Goal: Task Accomplishment & Management: Complete application form

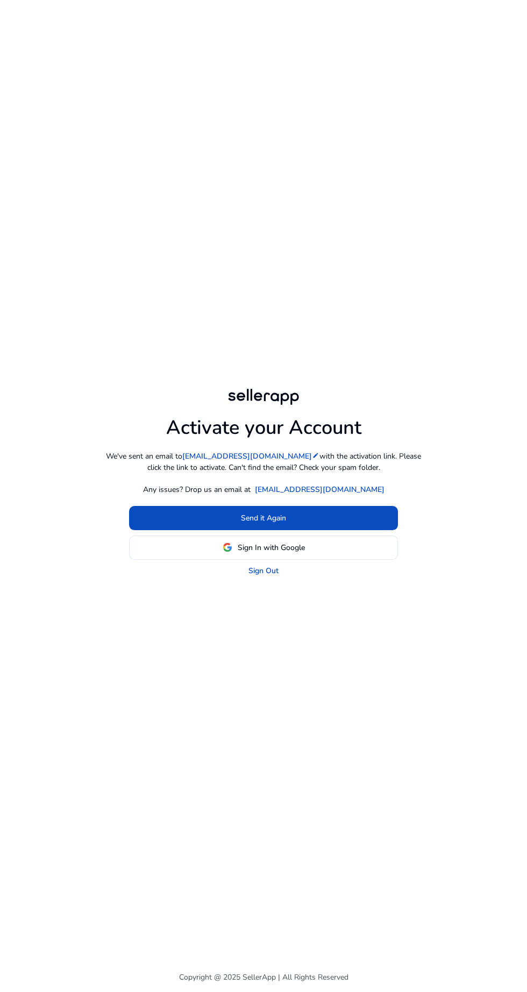
click at [328, 560] on span at bounding box center [264, 548] width 268 height 26
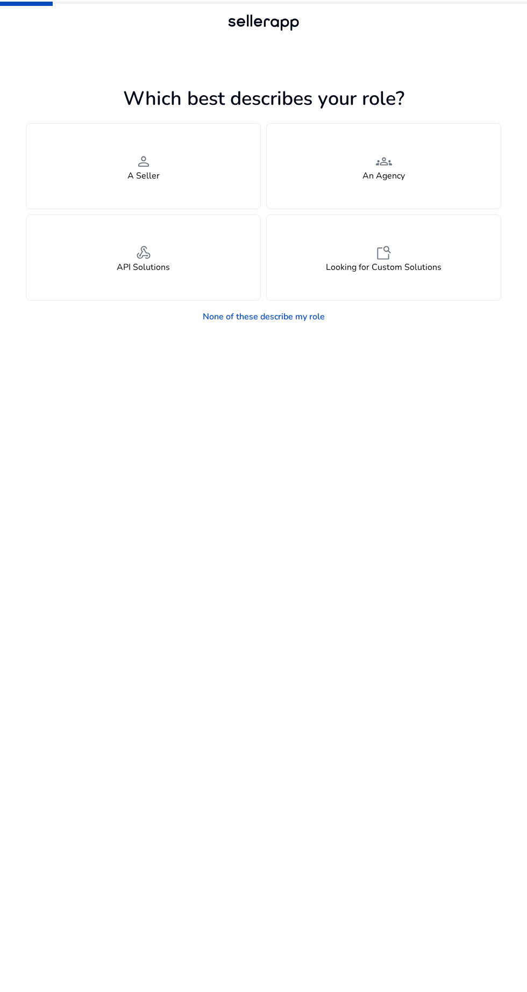
click at [194, 176] on div "person A Seller" at bounding box center [143, 166] width 234 height 85
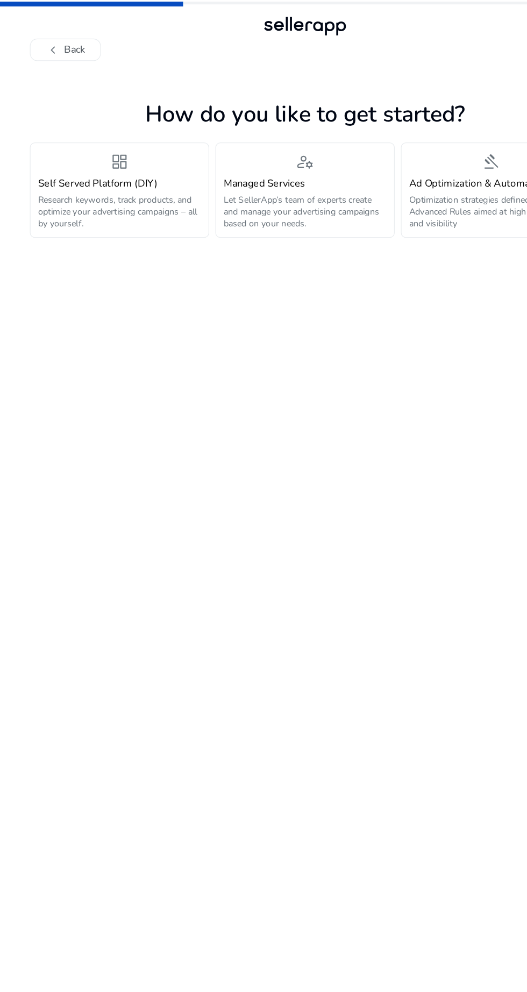
click at [166, 187] on p "Research keywords, track products, and optimize your advertising campaigns – al…" at bounding box center [103, 183] width 141 height 31
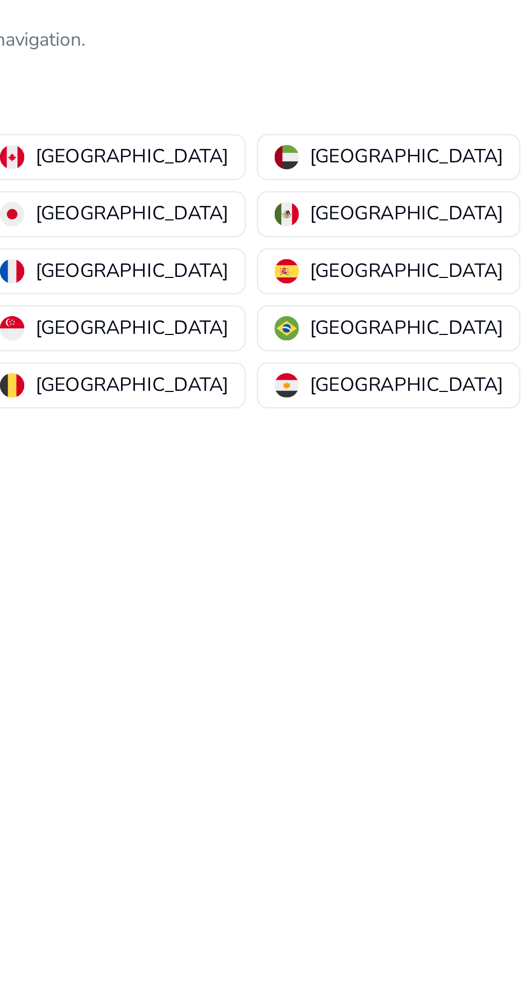
scroll to position [4, 0]
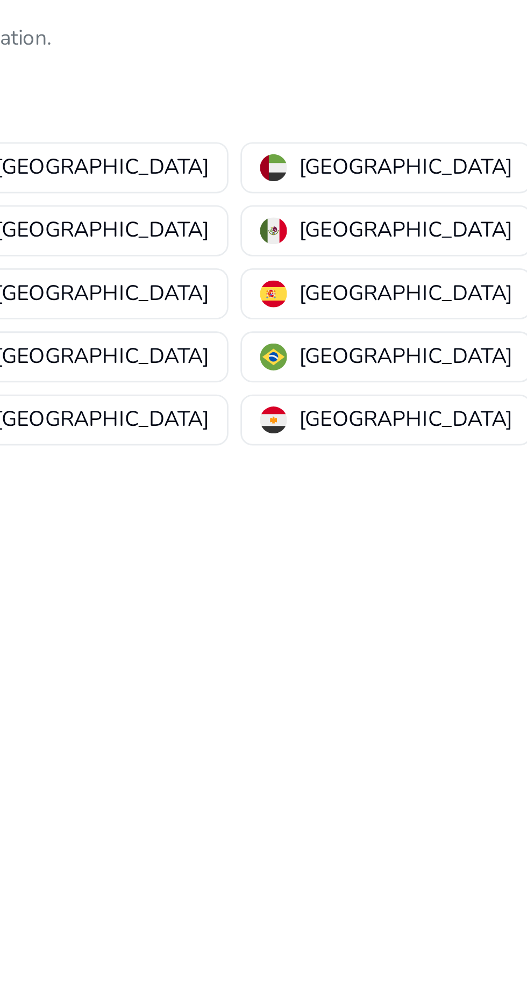
click at [123, 171] on p "[GEOGRAPHIC_DATA]" at bounding box center [85, 176] width 76 height 11
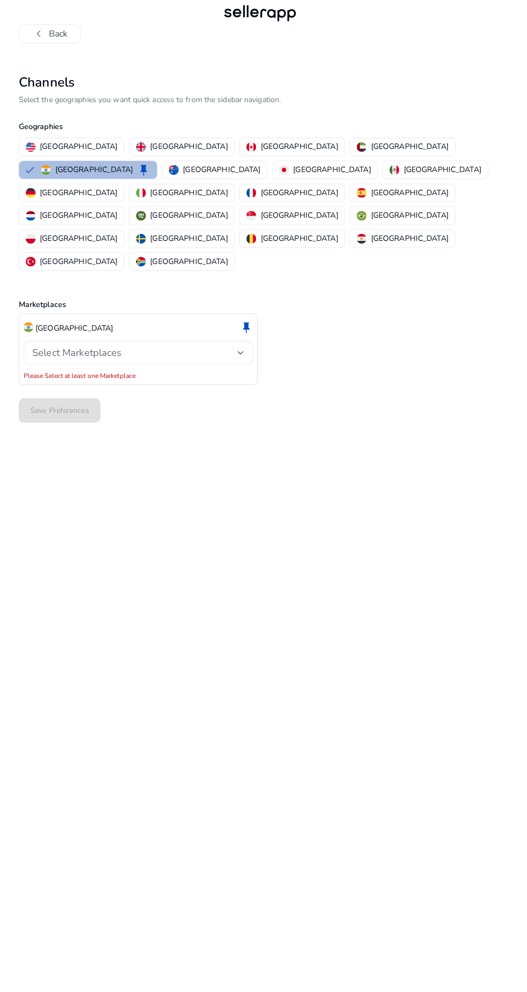
scroll to position [22, 0]
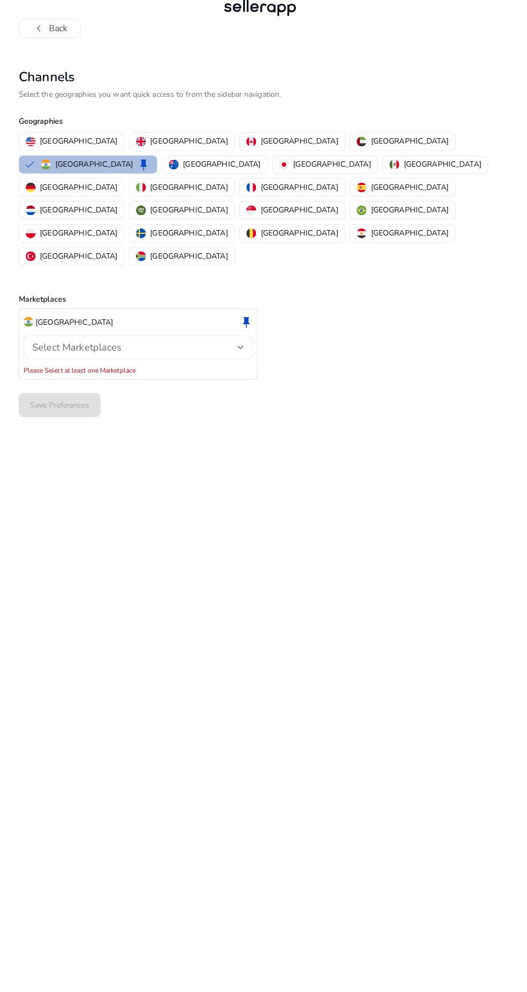
click at [245, 355] on div at bounding box center [245, 357] width 6 height 4
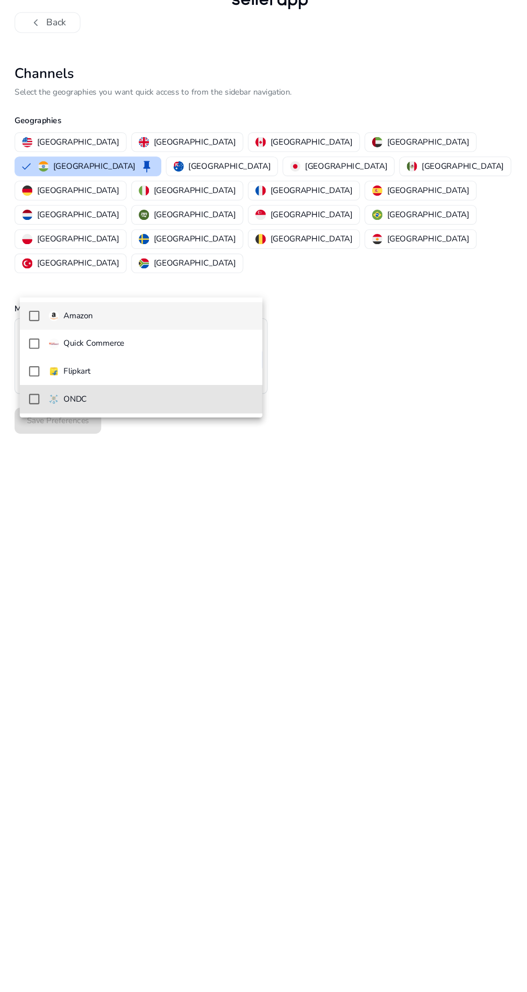
scroll to position [1, 0]
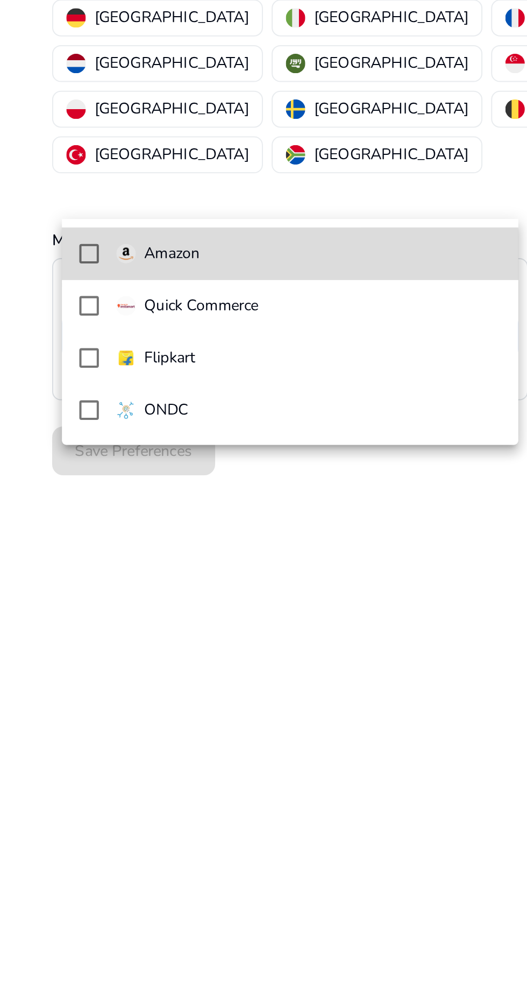
click at [48, 319] on mat-pseudo-checkbox at bounding box center [44, 316] width 10 height 10
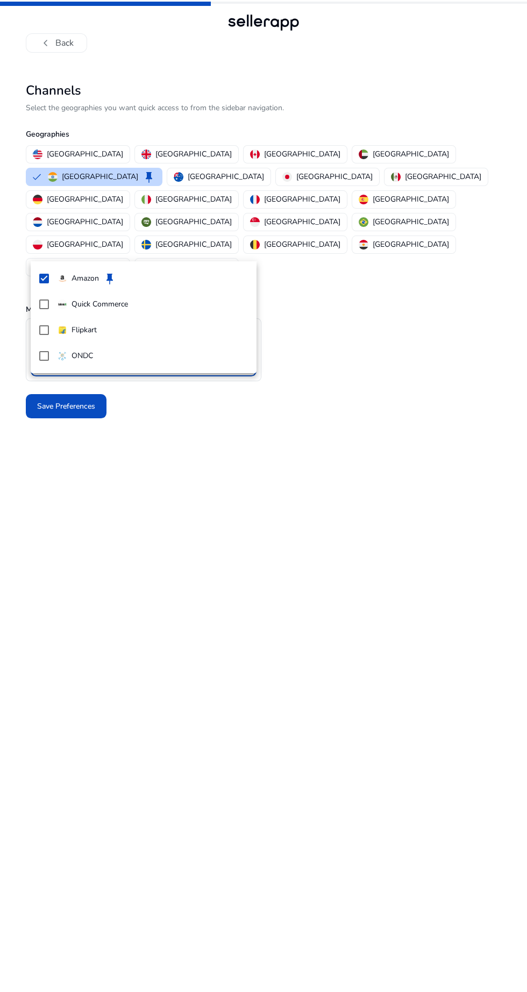
scroll to position [49, 0]
click at [441, 326] on div at bounding box center [263, 496] width 527 height 992
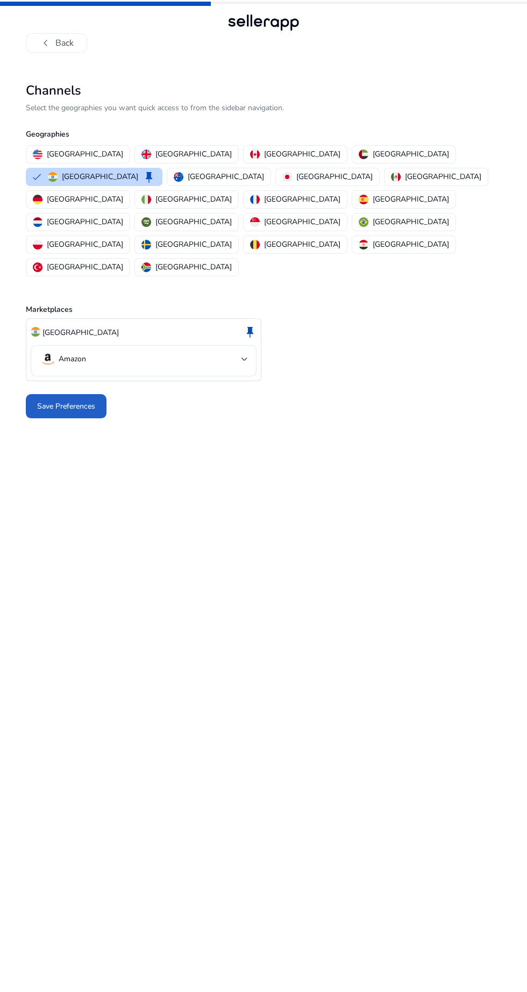
click at [84, 401] on span "Save Preferences" at bounding box center [66, 406] width 58 height 11
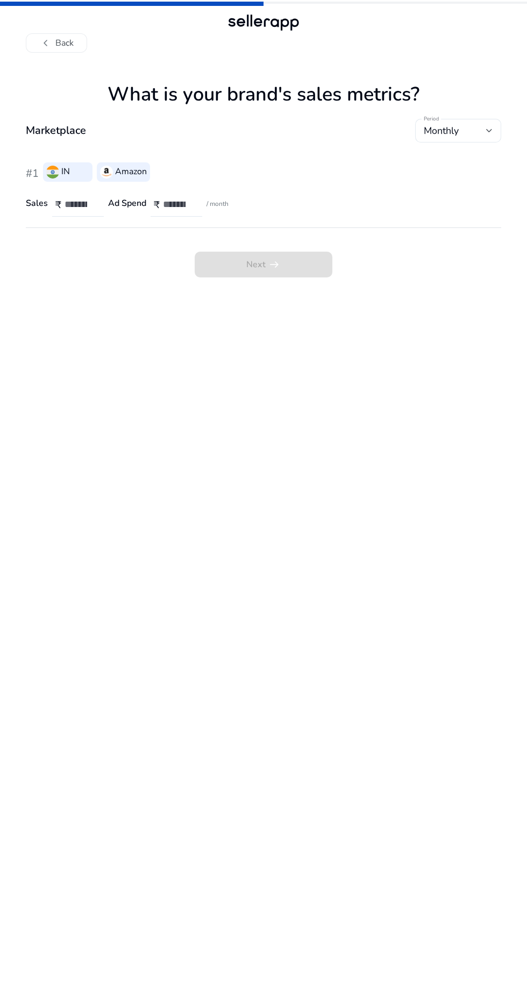
click at [457, 124] on span "Monthly" at bounding box center [441, 130] width 35 height 13
click at [475, 84] on div at bounding box center [263, 496] width 527 height 992
click at [90, 198] on input "number" at bounding box center [80, 204] width 31 height 12
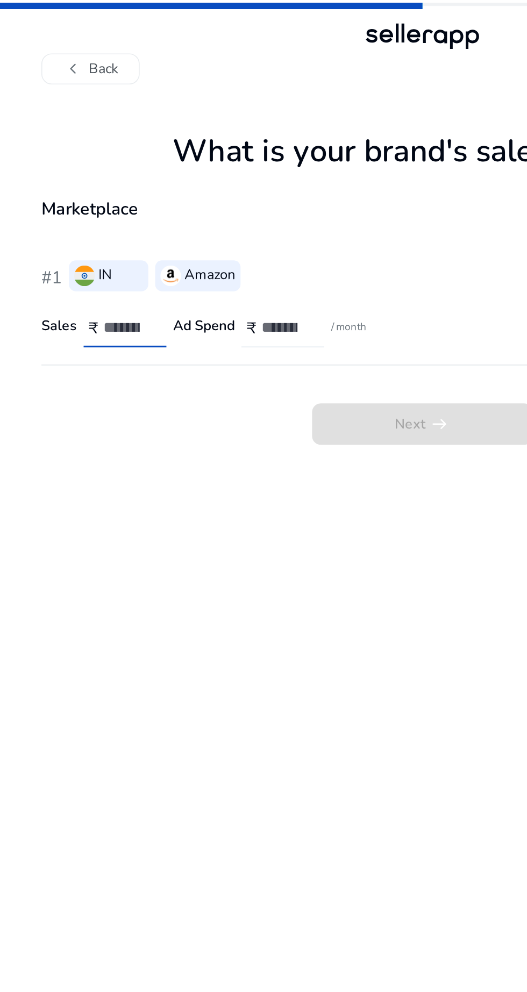
scroll to position [31, 0]
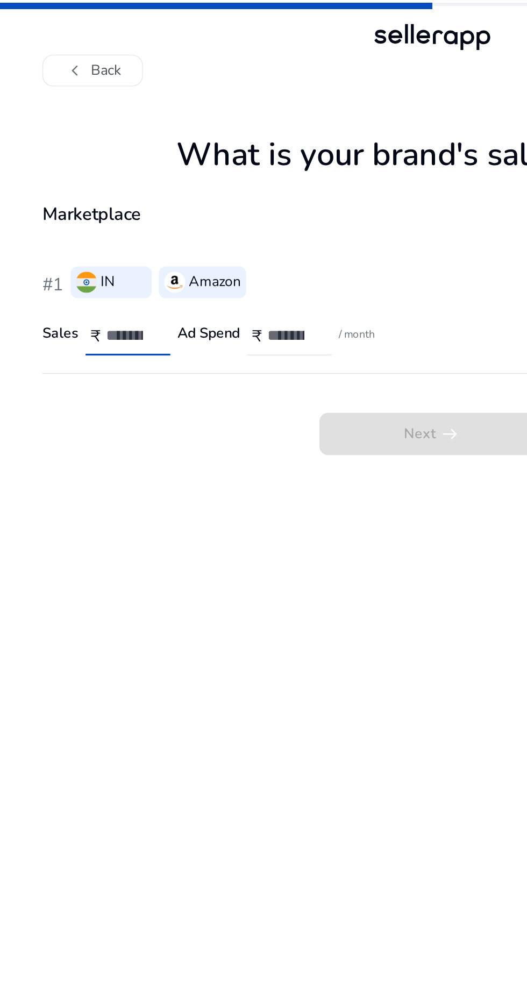
type input "*"
type input "****"
click at [183, 198] on input "number" at bounding box center [178, 204] width 31 height 12
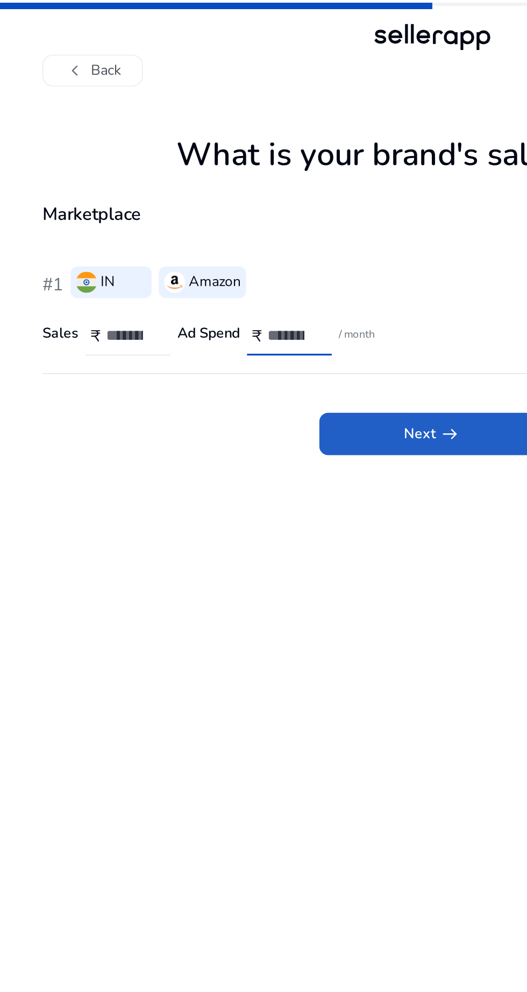
type input "*****"
click at [250, 258] on span "Next arrow_right_alt" at bounding box center [263, 264] width 34 height 13
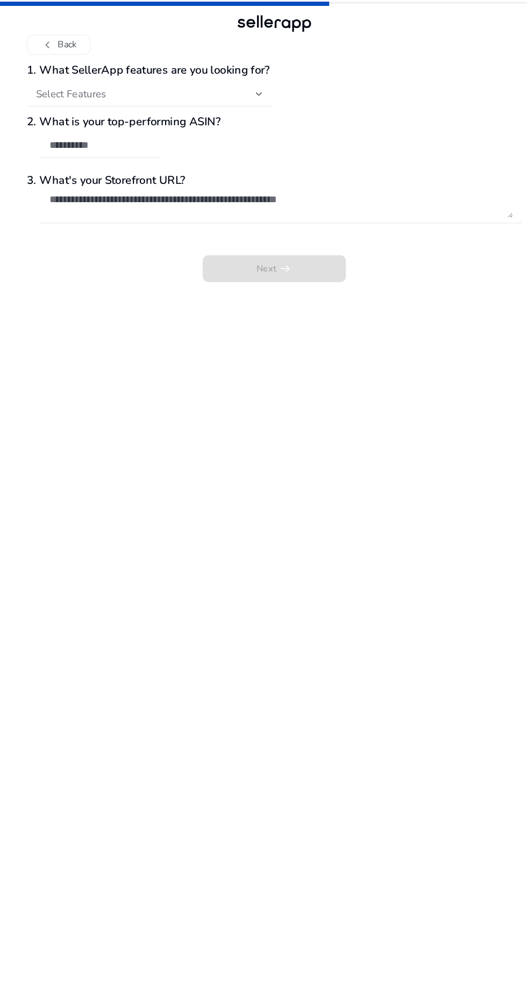
scroll to position [20, 0]
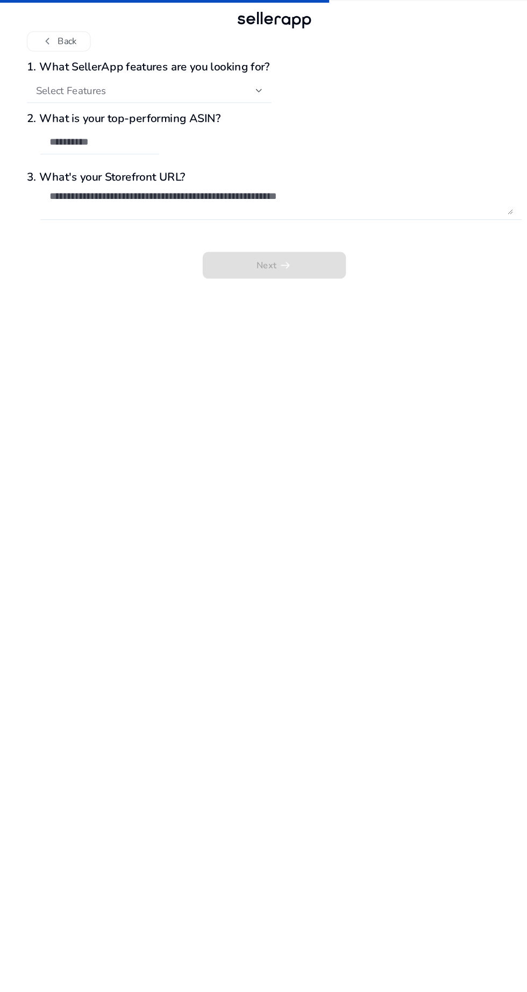
click at [233, 84] on div "Select Features" at bounding box center [139, 90] width 211 height 12
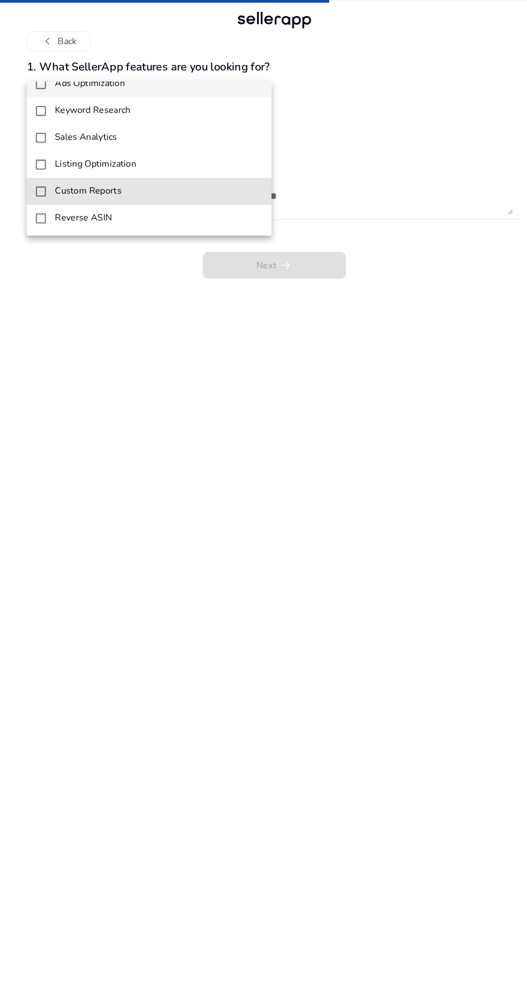
scroll to position [0, 0]
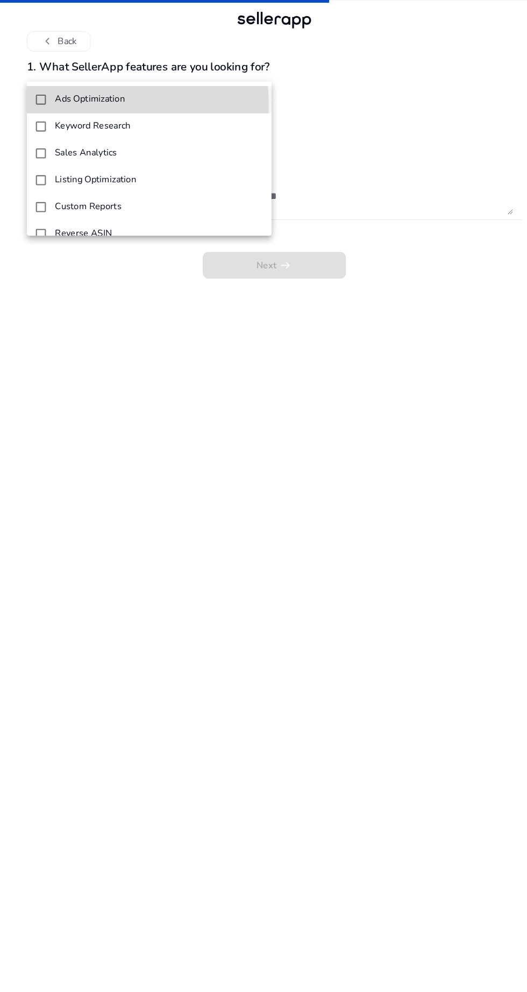
click at [49, 104] on mat-option "Ads Optimization" at bounding box center [143, 99] width 235 height 26
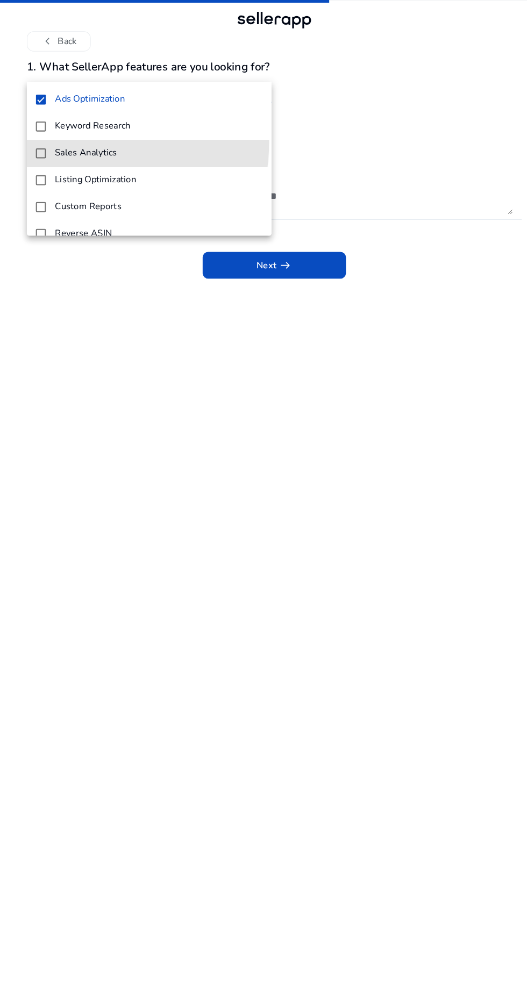
click at [39, 138] on mat-option "Sales Analytics" at bounding box center [143, 151] width 235 height 26
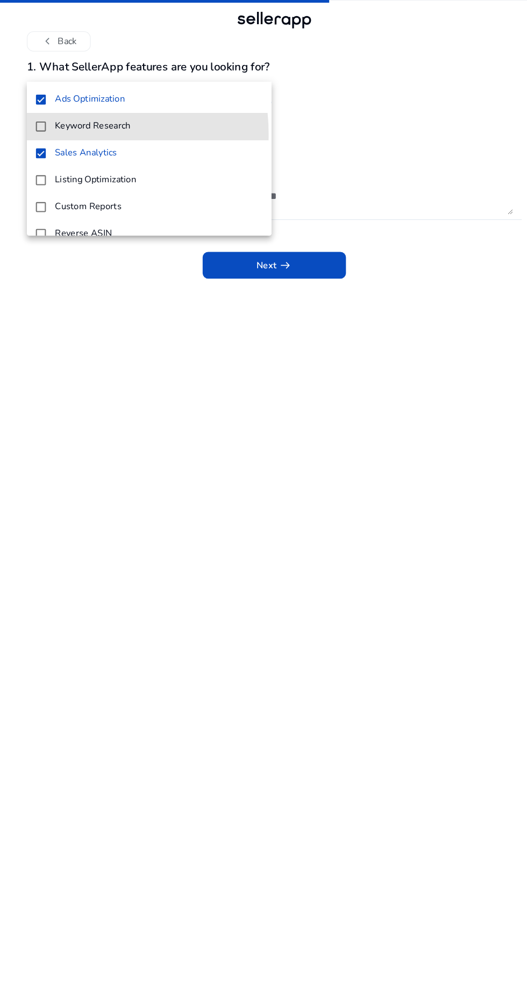
click at [39, 124] on mat-pseudo-checkbox at bounding box center [39, 125] width 10 height 10
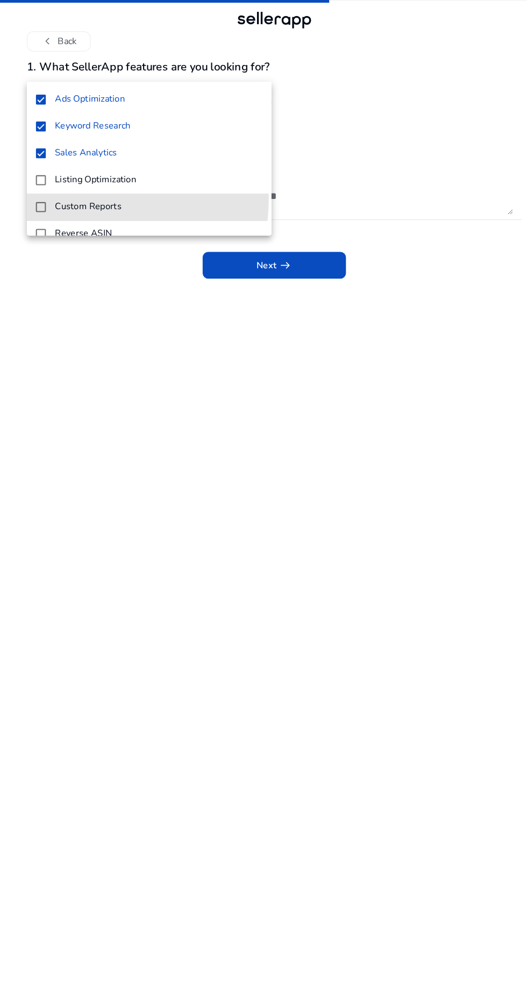
click at [39, 202] on mat-pseudo-checkbox at bounding box center [39, 202] width 10 height 10
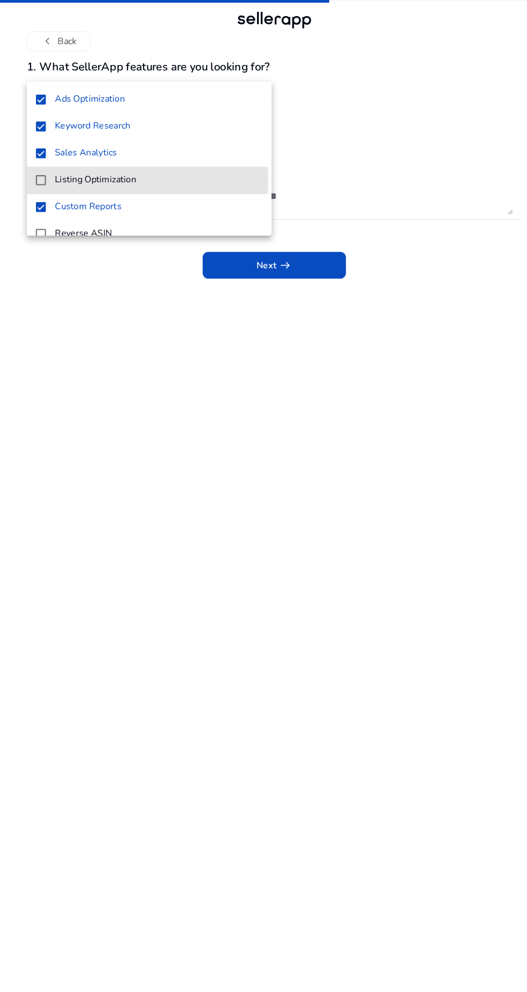
click at [48, 176] on mat-option "Listing Optimization" at bounding box center [143, 177] width 235 height 26
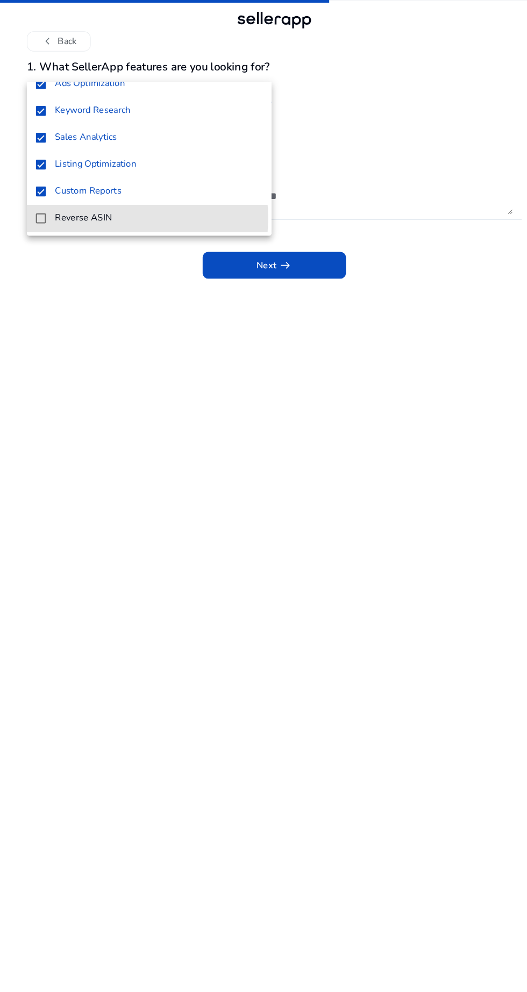
click at [57, 212] on h4 "Reverse ASIN" at bounding box center [80, 213] width 55 height 10
click at [324, 228] on div at bounding box center [263, 496] width 527 height 992
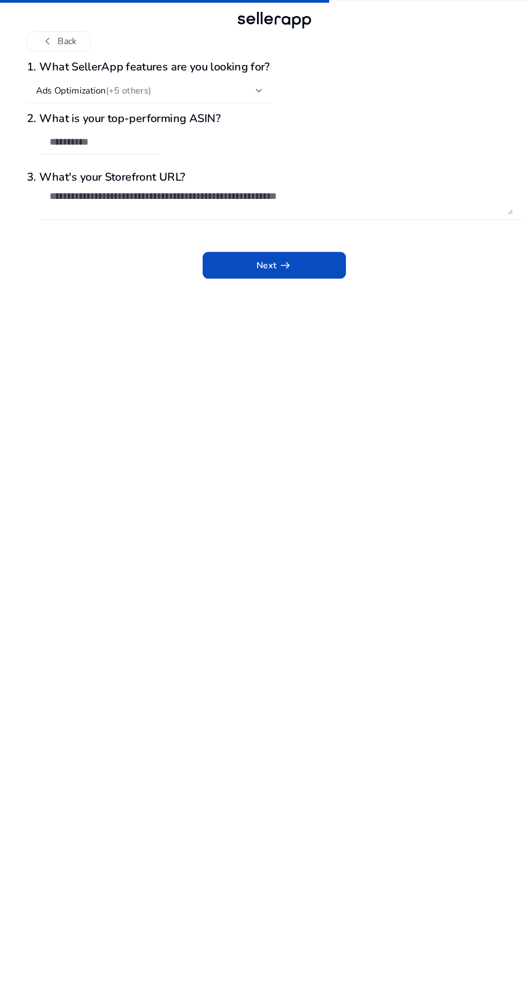
scroll to position [20, 0]
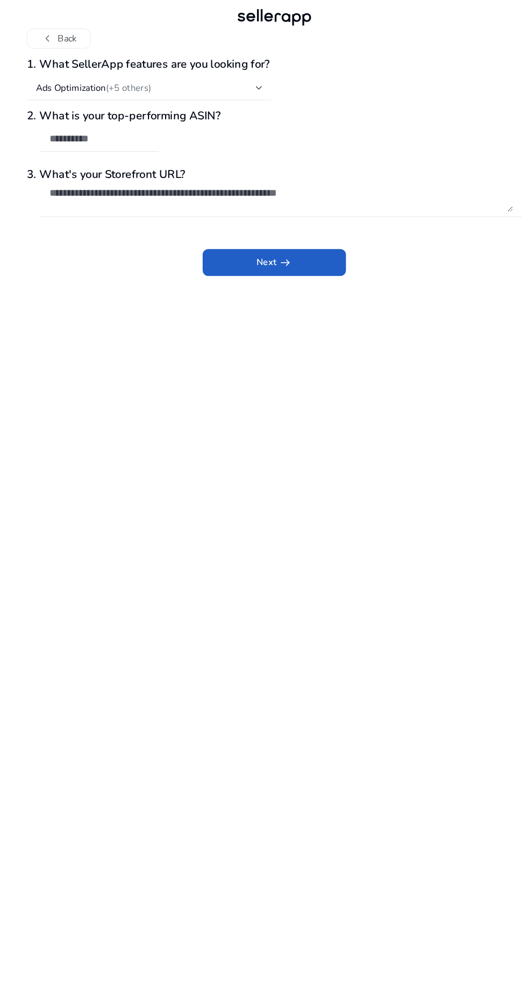
click at [311, 246] on span at bounding box center [264, 258] width 138 height 26
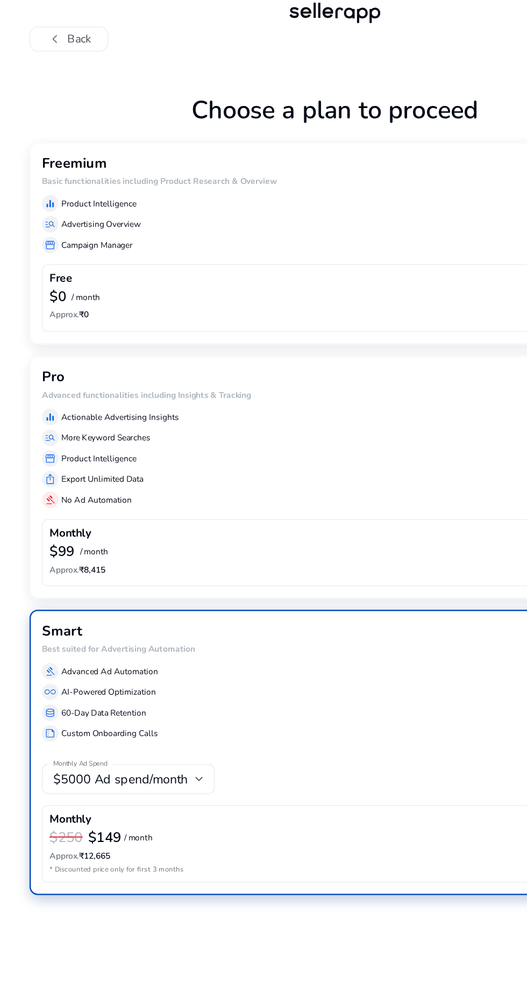
click at [295, 174] on div "equalizer Product Intelligence manage_search Advertising Overview storefront Ca…" at bounding box center [263, 184] width 456 height 49
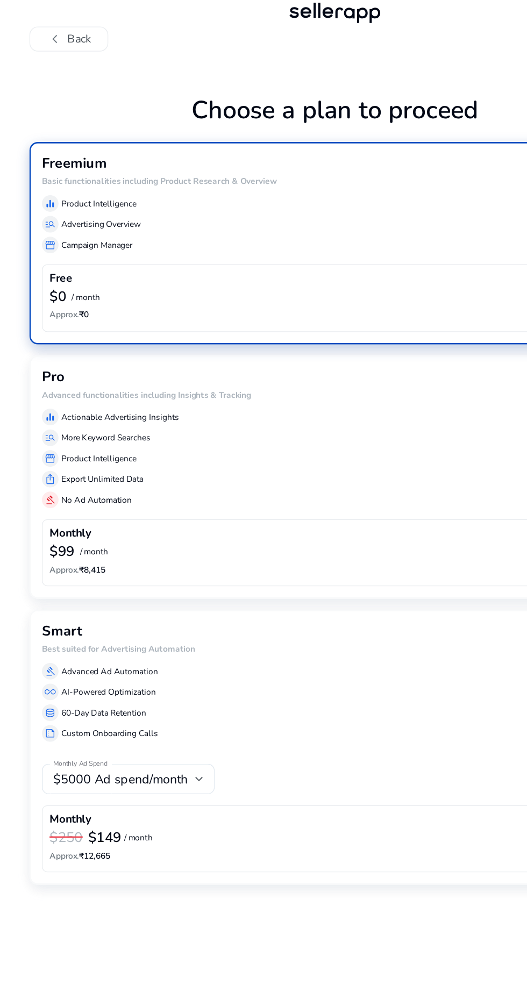
click at [307, 175] on div "equalizer Product Intelligence manage_search Advertising Overview storefront Ca…" at bounding box center [263, 184] width 456 height 49
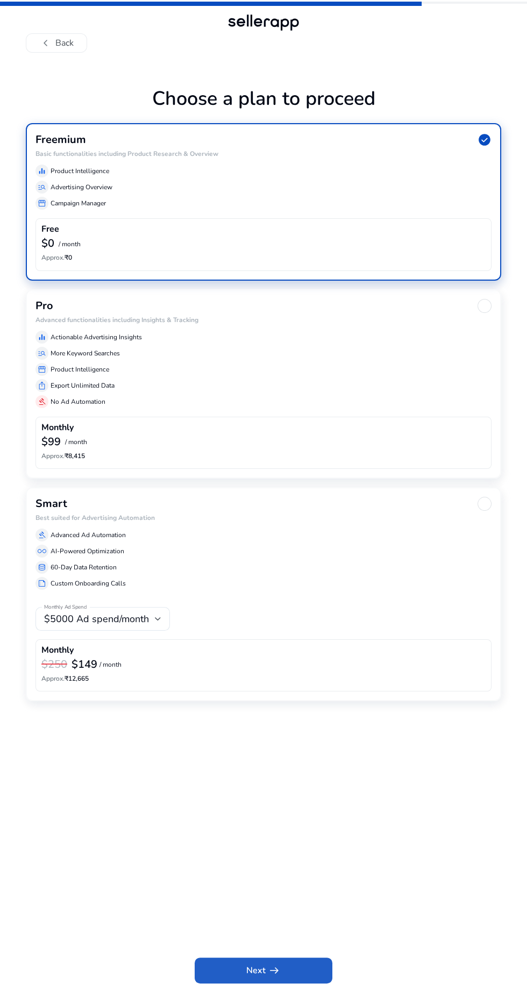
click at [302, 984] on span at bounding box center [264, 971] width 138 height 26
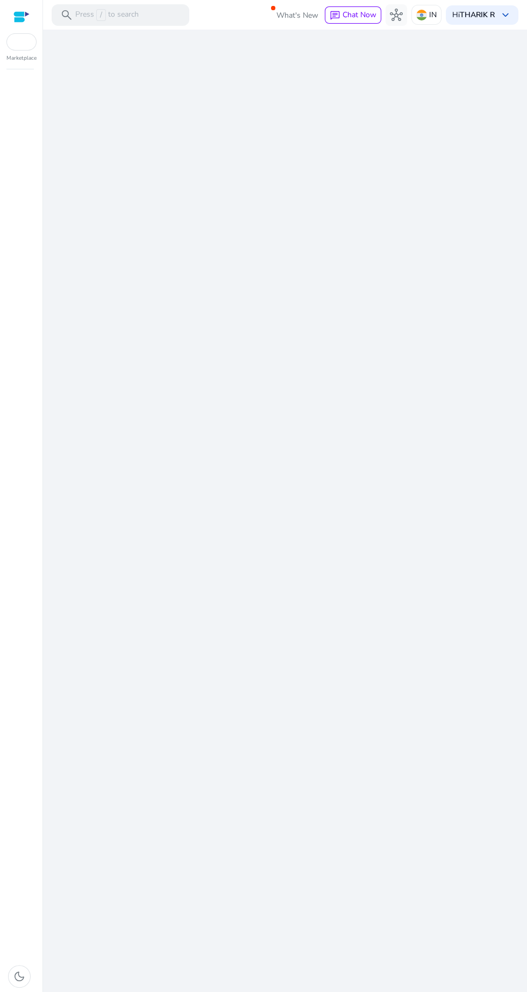
click at [338, 580] on div "We are getting things ready for you..." at bounding box center [284, 511] width 475 height 963
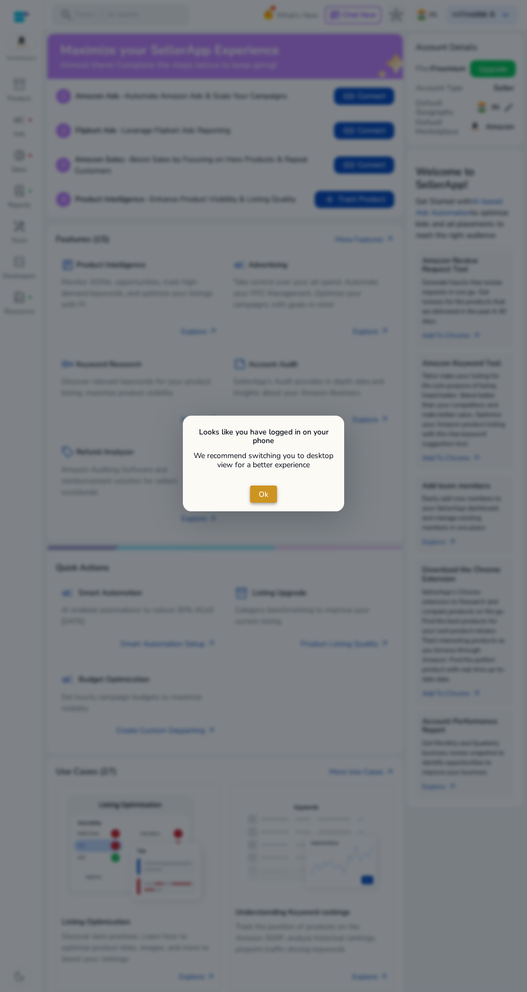
click at [265, 500] on span "Ok" at bounding box center [264, 494] width 10 height 11
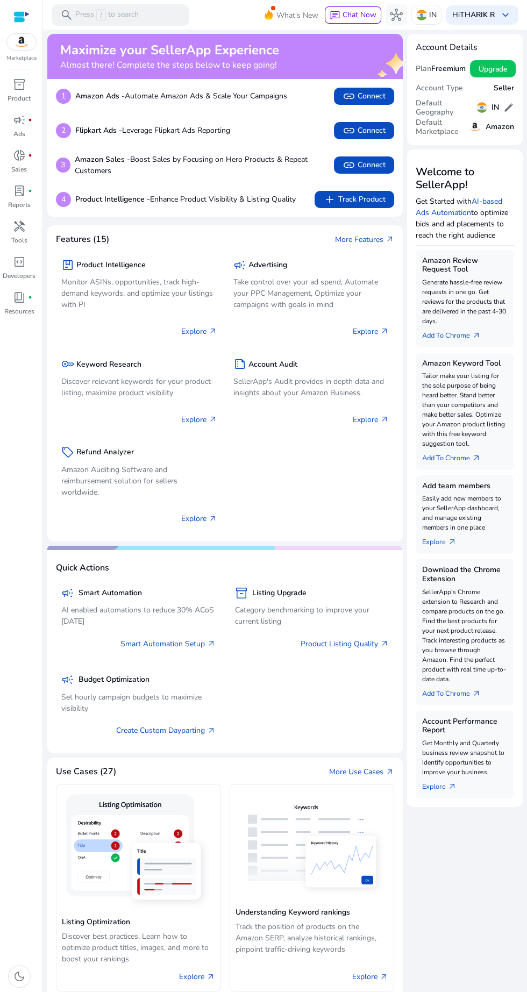
click at [19, 84] on span "inventory_2" at bounding box center [19, 84] width 13 height 13
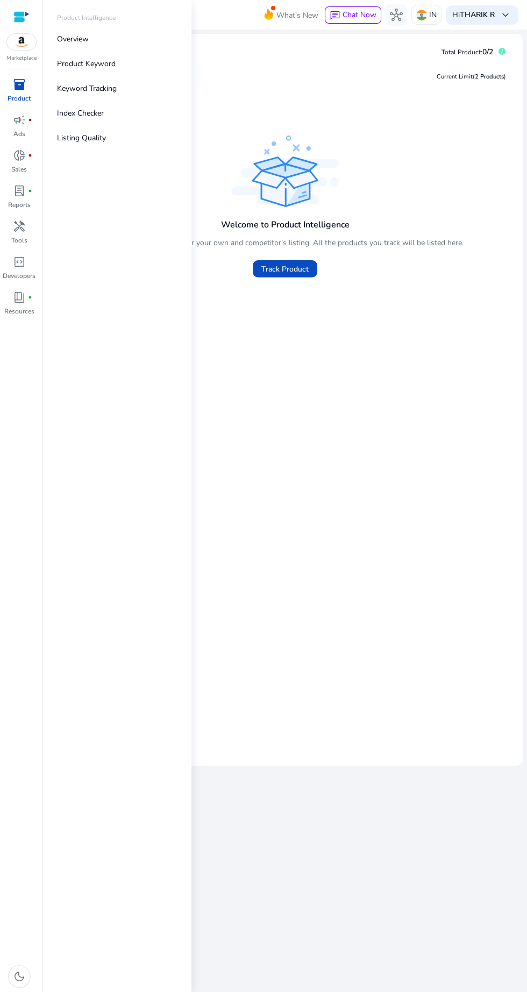
click at [411, 223] on div "Welcome to Product Intelligence You can track and monitor your own and competit…" at bounding box center [285, 245] width 357 height 72
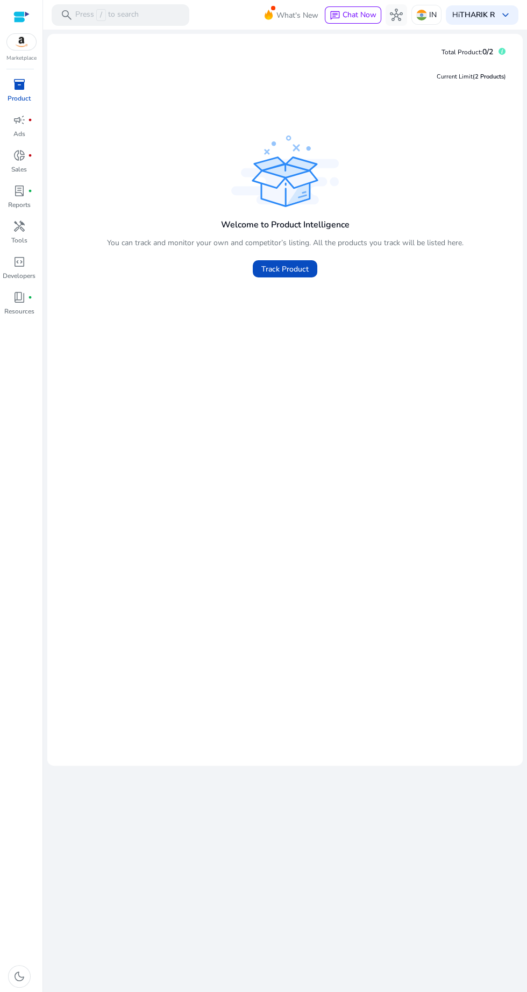
click at [26, 58] on p "Marketplace" at bounding box center [21, 58] width 30 height 8
click at [22, 13] on div at bounding box center [21, 17] width 16 height 12
